Goal: Task Accomplishment & Management: Complete application form

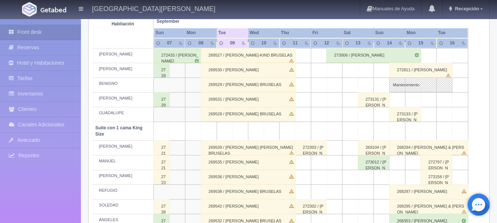
scroll to position [290, 0]
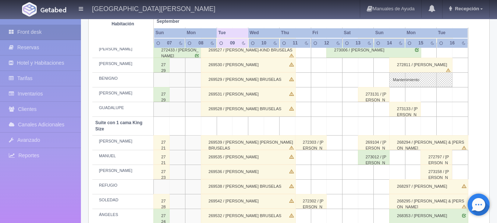
click at [369, 95] on div "273131 / [PERSON_NAME]" at bounding box center [374, 94] width 32 height 15
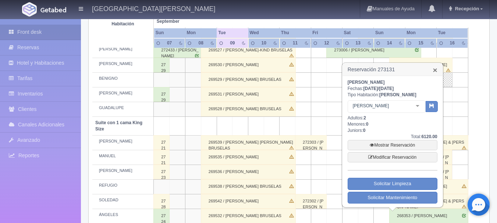
click at [434, 69] on link "×" at bounding box center [435, 70] width 4 height 8
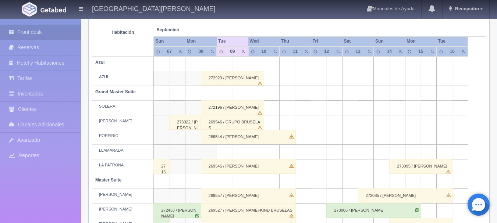
scroll to position [0, 0]
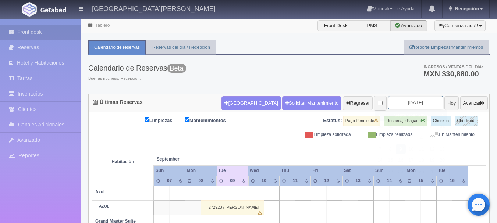
click at [399, 105] on input "2025-09-09" at bounding box center [415, 103] width 55 height 14
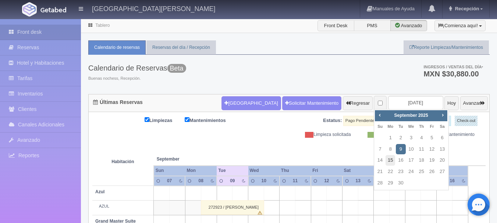
click at [392, 163] on link "15" at bounding box center [390, 160] width 10 height 11
type input "[DATE]"
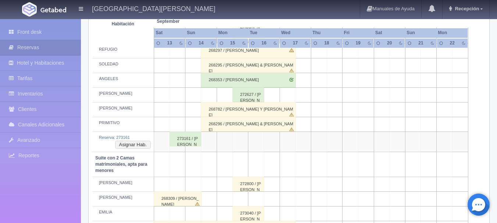
scroll to position [426, 0]
click at [139, 142] on button "Asignar Hab." at bounding box center [133, 144] width 36 height 8
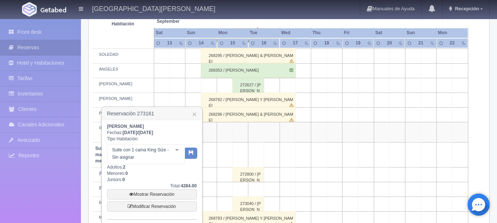
scroll to position [437, 0]
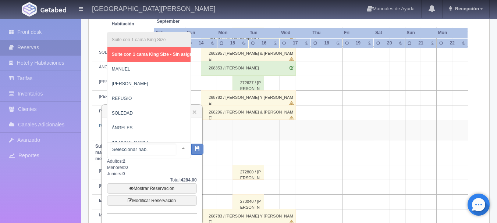
click at [177, 148] on div at bounding box center [183, 148] width 15 height 11
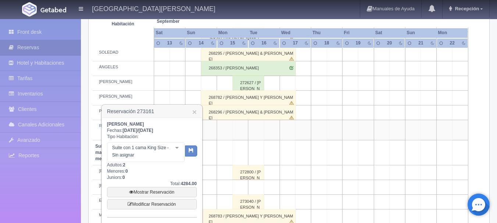
click at [163, 164] on div "Karla Estefania Valle Castañeda Fechas: 2025-09-13 / 2025-09-14 Tipo Habitación…" at bounding box center [152, 169] width 90 height 96
click at [182, 93] on td at bounding box center [177, 98] width 16 height 15
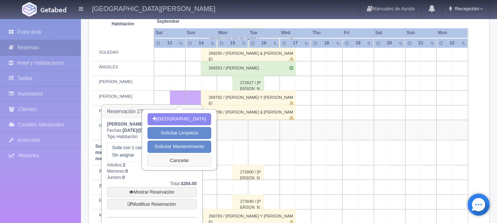
click at [169, 159] on button "Cancelar" at bounding box center [179, 161] width 64 height 12
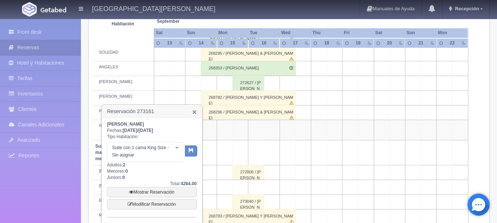
click at [193, 114] on link "×" at bounding box center [194, 112] width 4 height 8
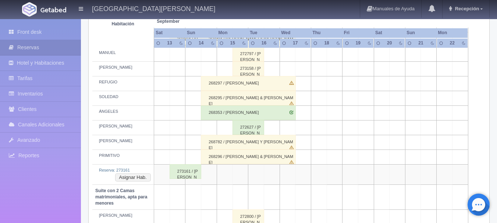
scroll to position [399, 0]
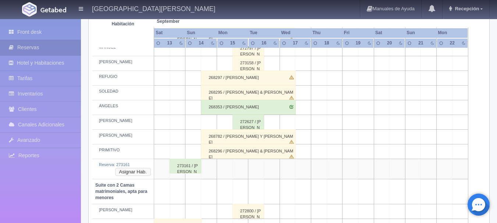
click at [139, 172] on button "Asignar Hab." at bounding box center [133, 172] width 36 height 8
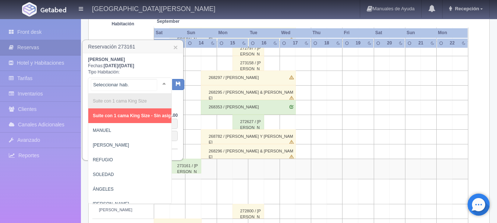
click at [157, 83] on div at bounding box center [164, 83] width 15 height 11
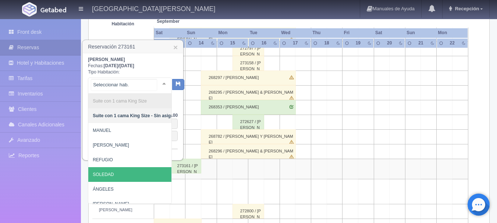
click at [125, 173] on span "SOLEDAD" at bounding box center [135, 174] width 94 height 15
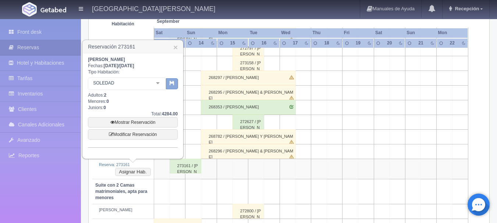
click at [173, 86] on button "button" at bounding box center [172, 83] width 12 height 11
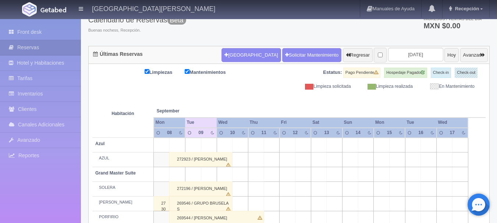
scroll to position [48, 0]
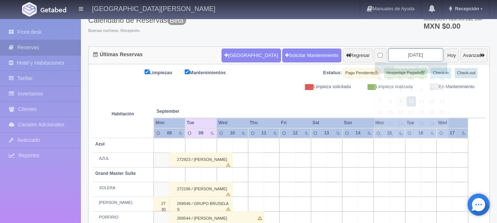
click at [404, 54] on input "2025-09-10" at bounding box center [415, 55] width 55 height 14
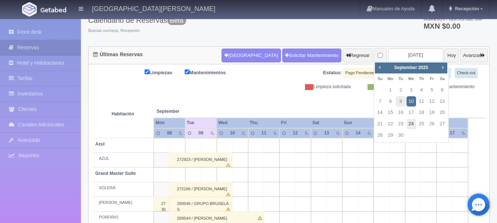
click at [411, 123] on link "24" at bounding box center [411, 124] width 10 height 11
type input "[DATE]"
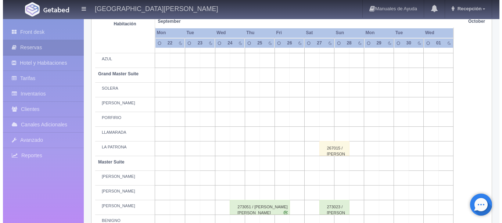
scroll to position [148, 0]
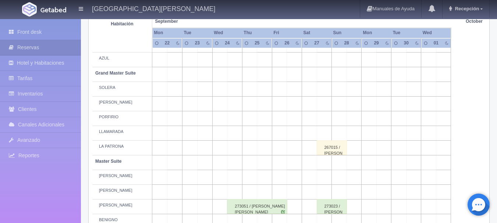
click at [237, 90] on td at bounding box center [234, 89] width 15 height 15
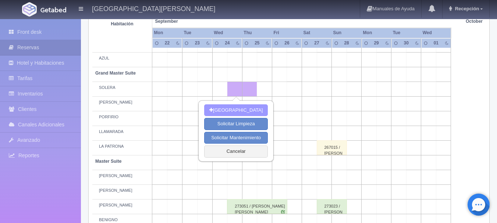
click at [245, 111] on button "Nueva Reserva" at bounding box center [236, 110] width 64 height 12
type input "[DATE]"
type input "25-09-2025"
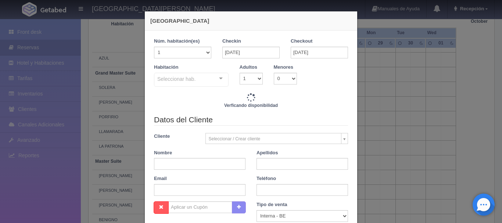
checkbox input "false"
type input "5620.00"
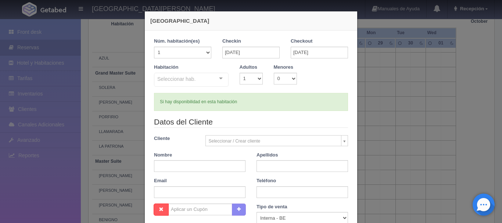
checkbox input "false"
click at [369, 95] on div "Nueva Reserva 1 Núm. habitación(es) 1 2 3 4 5 6 7 8 9 10 11 12 13 14 15 16 17 1…" at bounding box center [251, 111] width 502 height 223
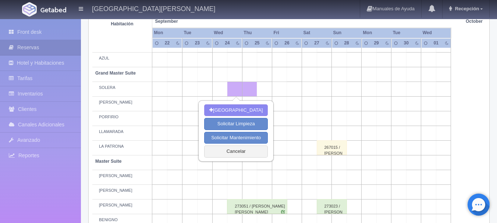
click at [265, 22] on th at bounding box center [279, 14] width 45 height 28
click at [238, 154] on button "Cancelar" at bounding box center [236, 152] width 64 height 12
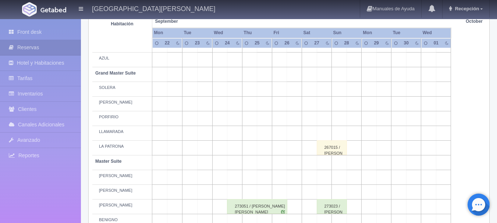
click at [236, 91] on td at bounding box center [234, 89] width 15 height 15
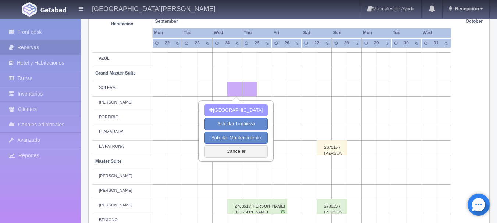
click at [237, 112] on button "[GEOGRAPHIC_DATA]" at bounding box center [236, 110] width 64 height 12
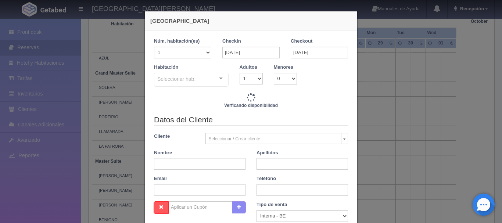
checkbox input "false"
type input "5620.00"
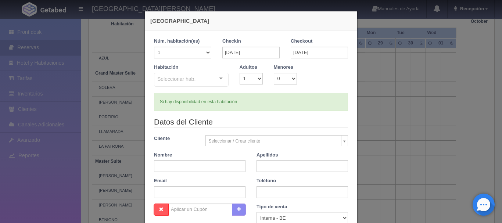
checkbox input "false"
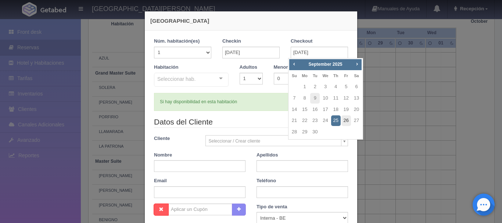
click at [343, 121] on link "26" at bounding box center [347, 120] width 10 height 11
type input "26-09-2025"
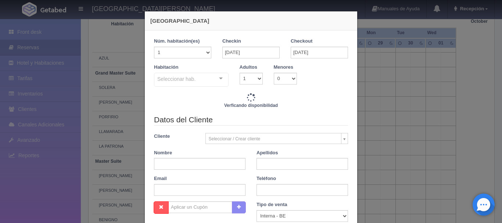
checkbox input "false"
type input "11240.00"
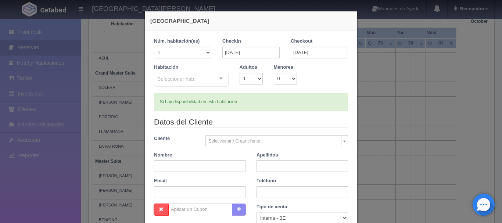
checkbox input "false"
click at [254, 79] on select "1 2 3 4 5 6 7 8 9 10" at bounding box center [251, 79] width 23 height 12
select select "2"
click at [240, 73] on select "1 2 3 4 5 6 7 8 9 10" at bounding box center [251, 79] width 23 height 12
checkbox input "false"
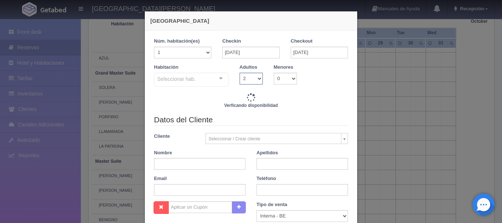
type input "11240.00"
checkbox input "false"
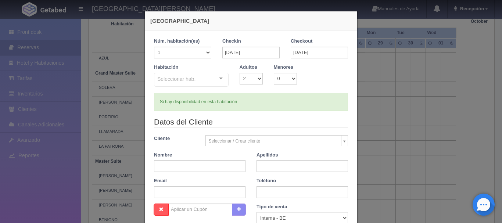
click at [218, 79] on div "Seleccionar hab. Suite con 2 camas matrimoniales-No apta para menores Suite con…" at bounding box center [191, 80] width 75 height 15
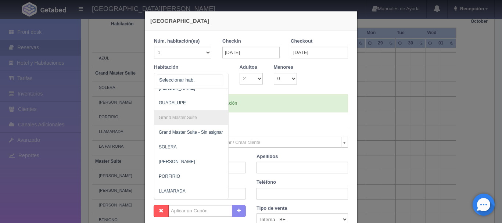
scroll to position [185, 0]
click at [197, 144] on span "SOLERA" at bounding box center [226, 147] width 145 height 15
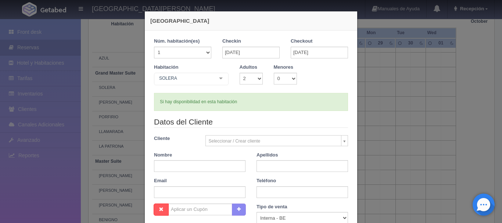
checkbox input "false"
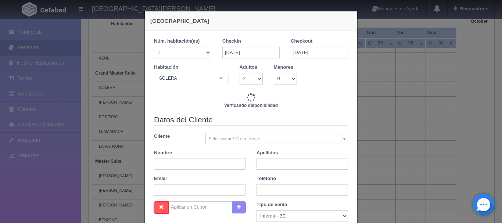
type input "11240.00"
checkbox input "false"
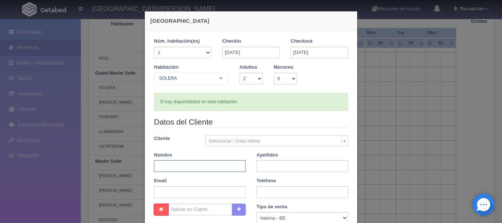
click at [201, 166] on input "text" at bounding box center [200, 166] width 92 height 12
type input "DENISS"
type input "MCMASTER"
click at [277, 192] on input "text" at bounding box center [303, 192] width 92 height 12
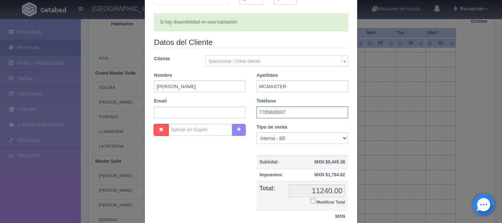
scroll to position [138, 0]
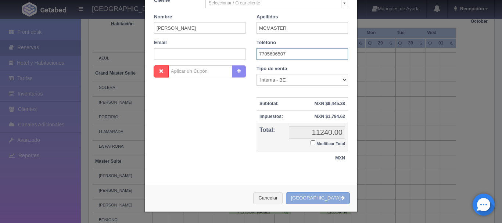
type input "7705606507"
click at [332, 196] on button "[GEOGRAPHIC_DATA]" at bounding box center [318, 198] width 64 height 12
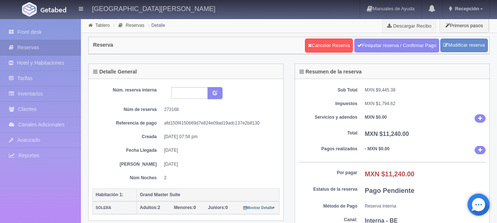
click at [50, 11] on img at bounding box center [53, 10] width 26 height 6
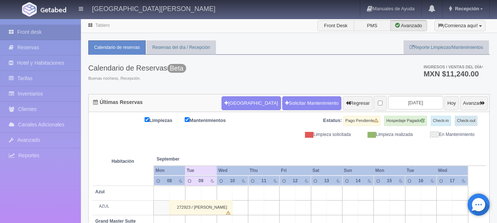
click at [415, 105] on input "[DATE]" at bounding box center [415, 103] width 55 height 14
click at [401, 72] on div "Calendario de Reservas Beta Buenas nochess, Recepción. Ingresos / Ventas del dí…" at bounding box center [288, 74] width 401 height 39
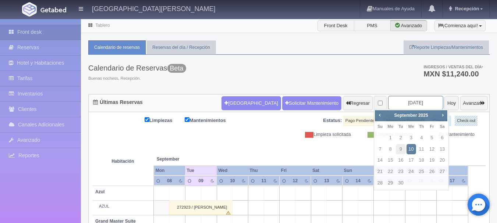
click at [421, 103] on input "2025-09-10" at bounding box center [415, 103] width 55 height 14
click at [412, 171] on link "24" at bounding box center [411, 172] width 10 height 11
type input "[DATE]"
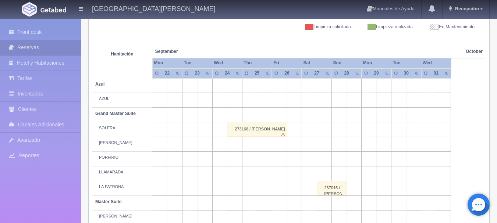
scroll to position [108, 0]
